Goal: Find specific page/section: Find specific page/section

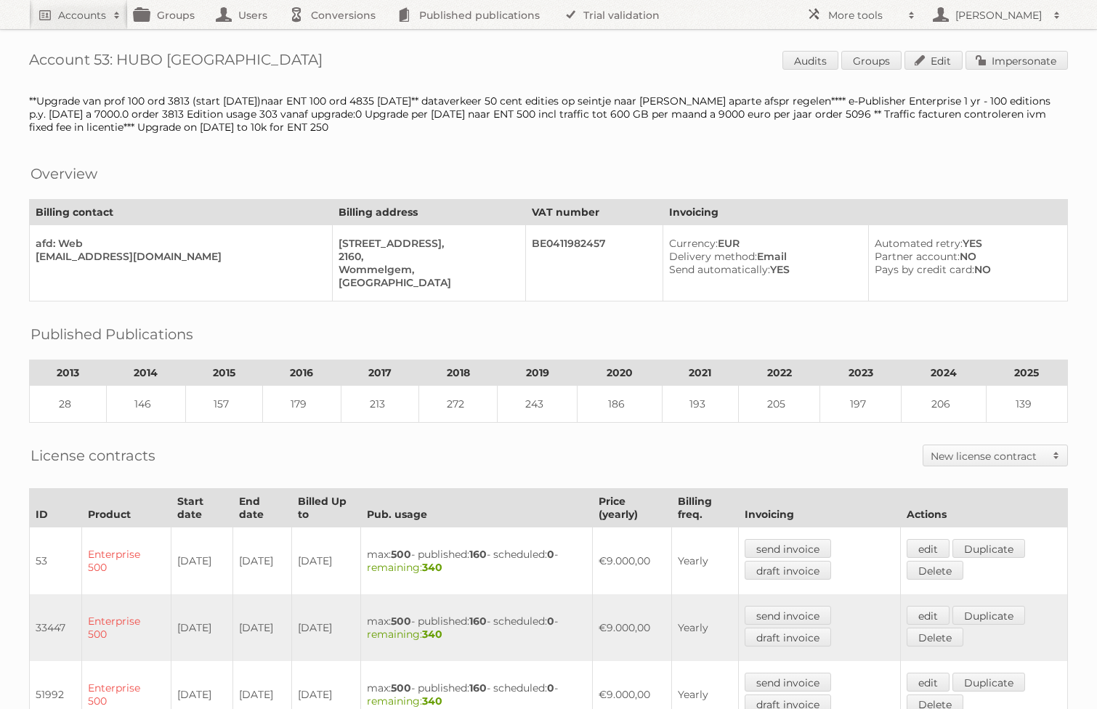
scroll to position [586, 0]
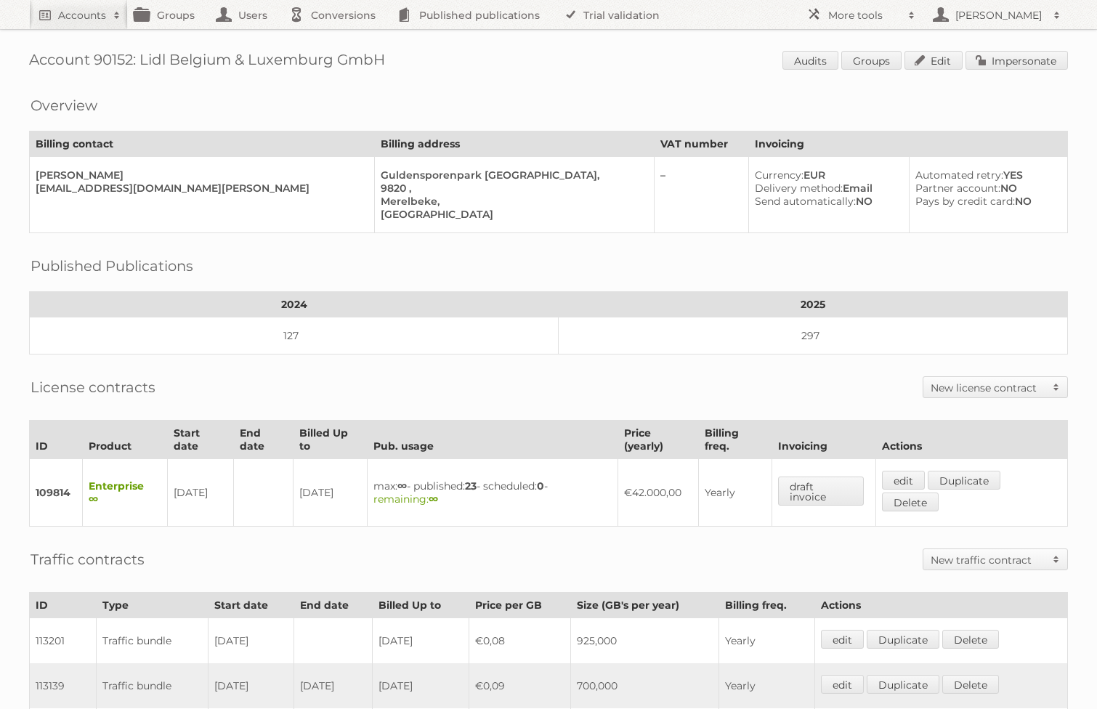
scroll to position [274, 0]
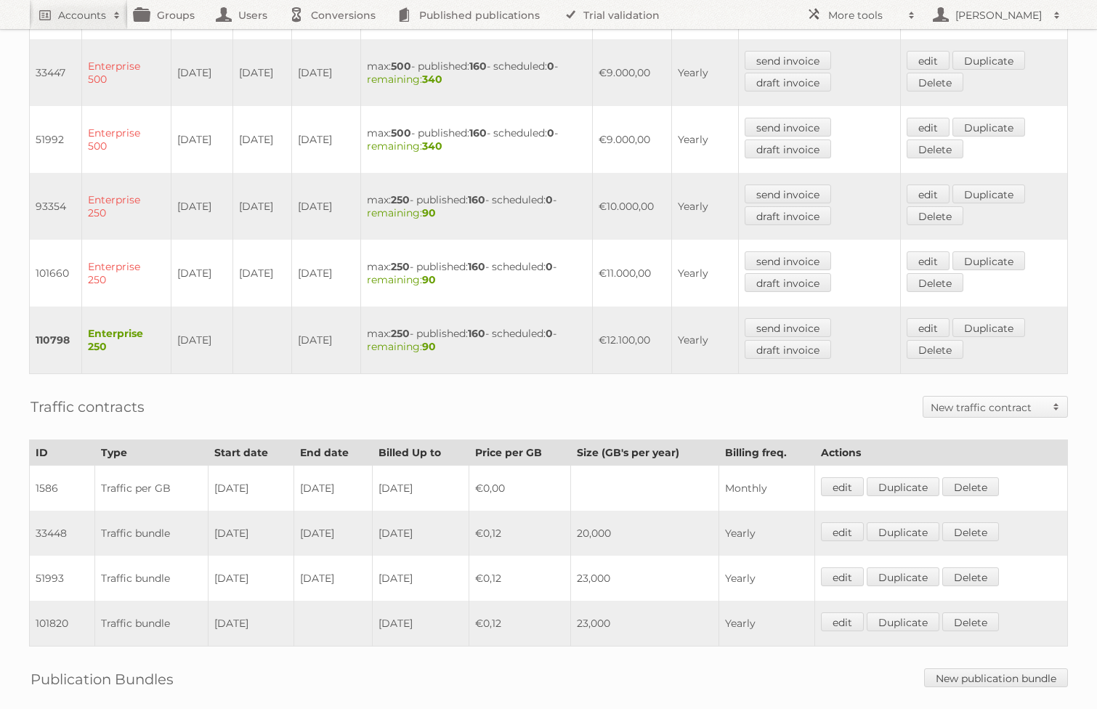
scroll to position [570, 0]
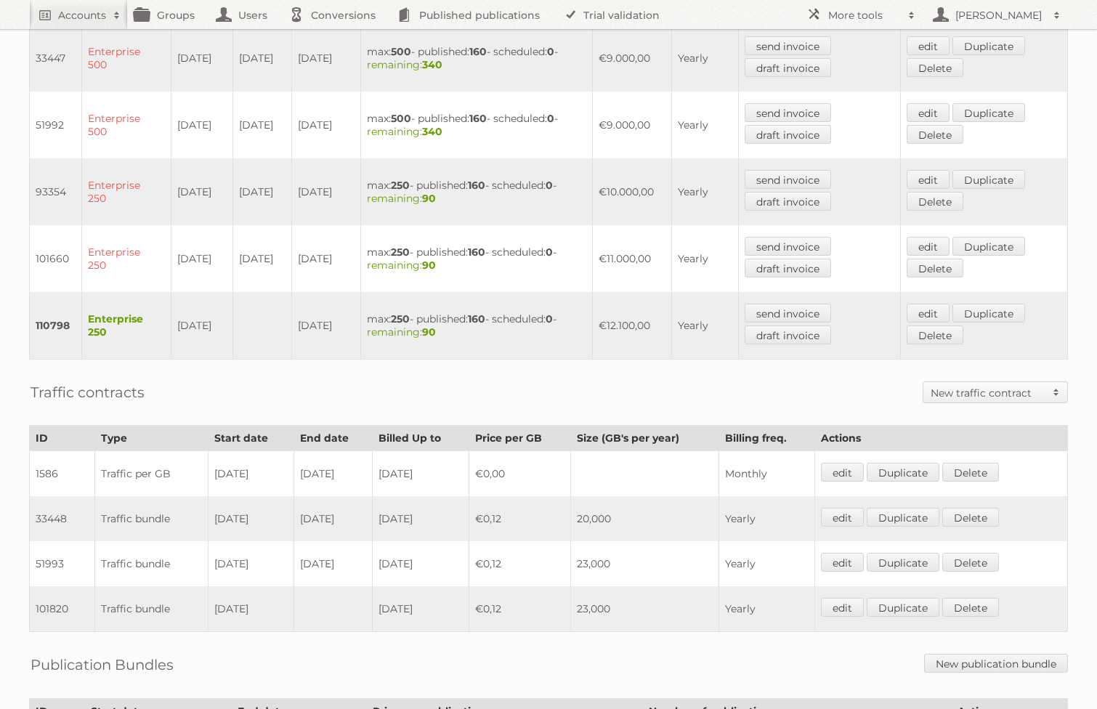
drag, startPoint x: 266, startPoint y: 593, endPoint x: 197, endPoint y: 589, distance: 69.1
click at [197, 589] on tr "101820 Traffic bundle 01-11-2021 2025-10-31 €0,12 23,000 Yearly edit Duplicate …" at bounding box center [549, 609] width 1038 height 46
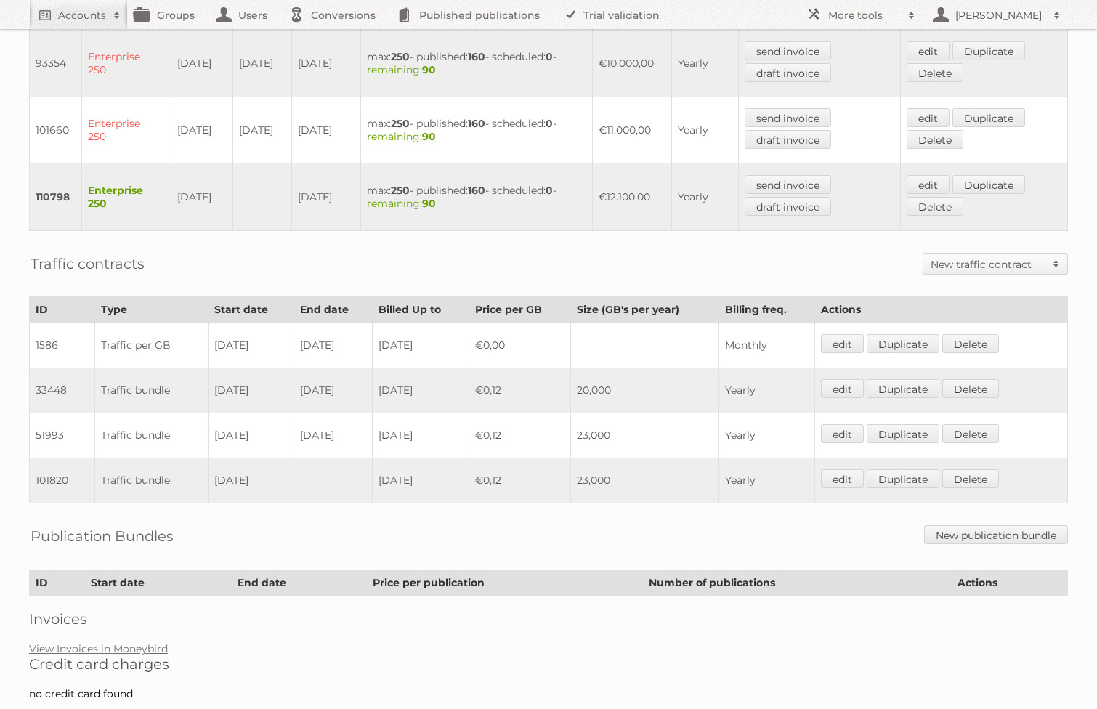
scroll to position [700, 0]
